Goal: Find specific page/section: Find specific page/section

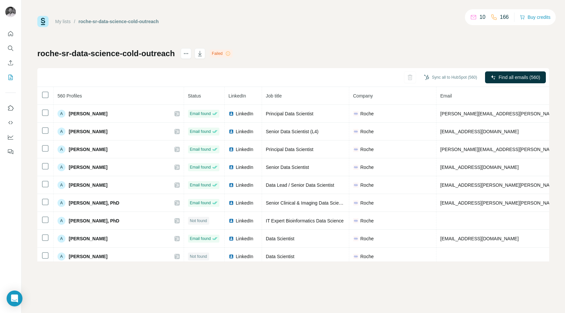
scroll to position [1626, 0]
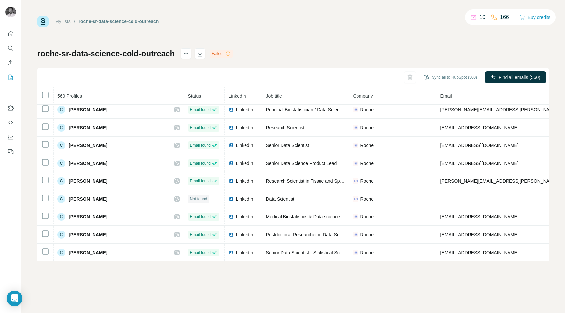
click at [170, 28] on div "My lists / roche-sr-data-science-cold-outreach 10 166 Buy credits roche-sr-data…" at bounding box center [292, 138] width 511 height 245
click at [62, 18] on div "My lists" at bounding box center [63, 21] width 16 height 7
click at [62, 20] on link "My lists" at bounding box center [63, 21] width 16 height 5
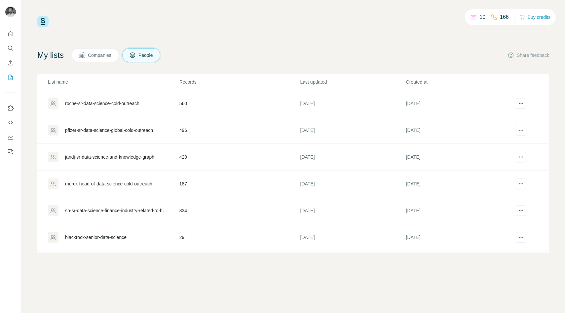
click at [103, 184] on div "merck-head-of-data-science-cold-outreach" at bounding box center [108, 183] width 87 height 7
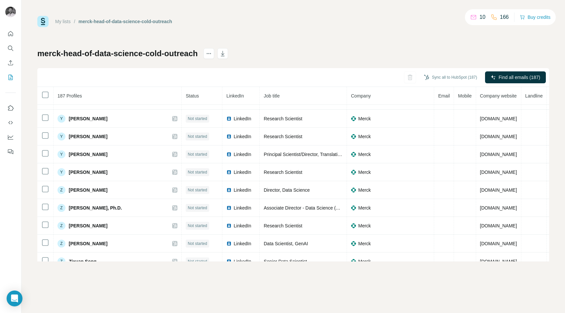
scroll to position [3178, 0]
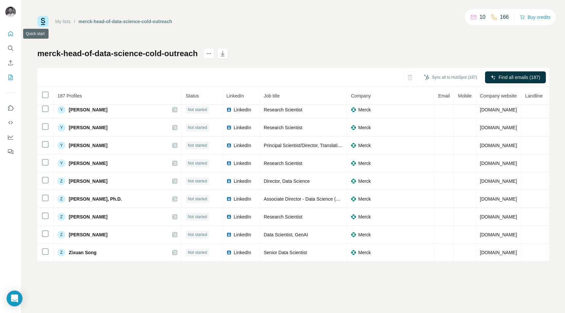
click at [11, 33] on icon "Quick start" at bounding box center [10, 33] width 7 height 7
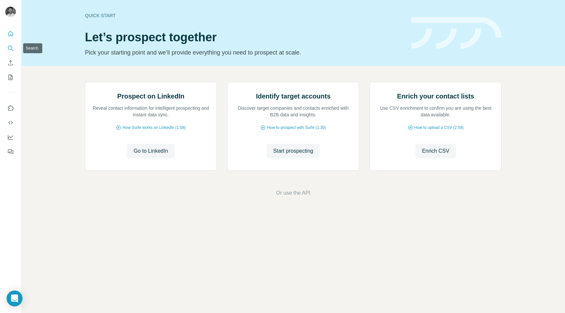
click at [10, 50] on icon "Search" at bounding box center [10, 48] width 7 height 7
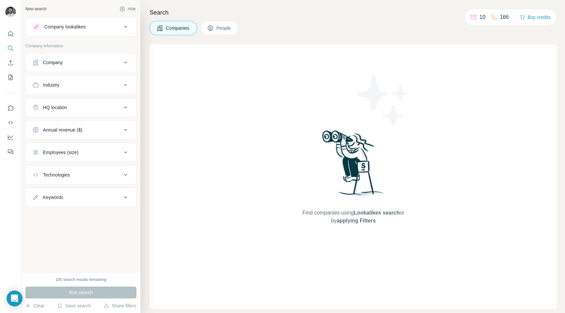
click at [350, 31] on div "Companies People" at bounding box center [353, 28] width 407 height 14
